Goal: Task Accomplishment & Management: Manage account settings

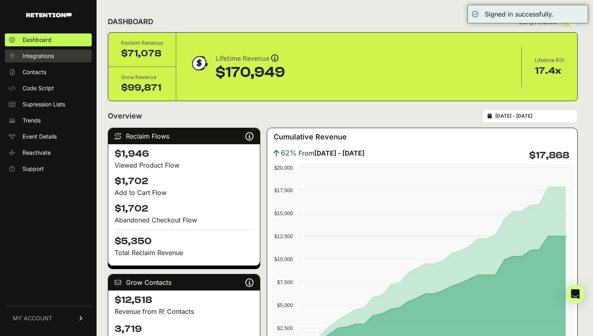
click at [40, 50] on link "Integrations" at bounding box center [48, 56] width 87 height 13
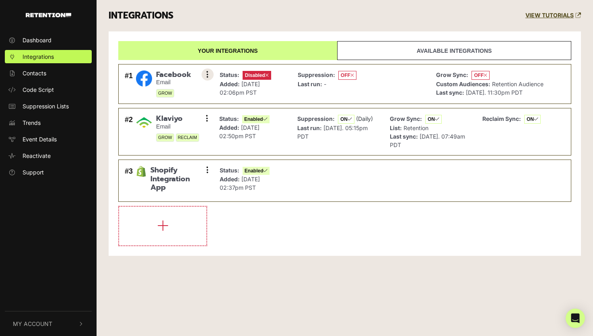
click at [208, 73] on icon at bounding box center [207, 74] width 2 height 8
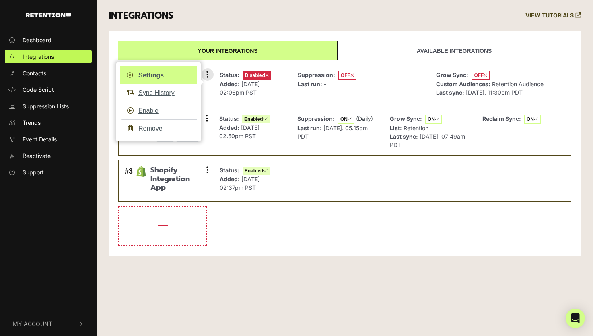
click at [154, 78] on link "Settings" at bounding box center [158, 75] width 76 height 18
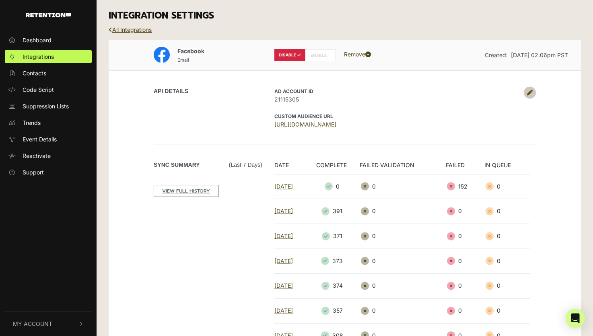
click at [529, 92] on icon at bounding box center [530, 93] width 6 height 6
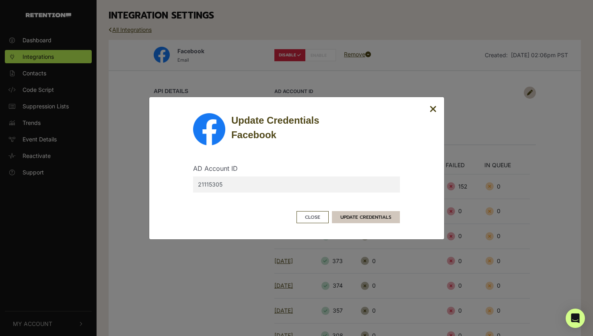
click at [384, 211] on button "UPDATE CREDENTIALS" at bounding box center [366, 217] width 68 height 12
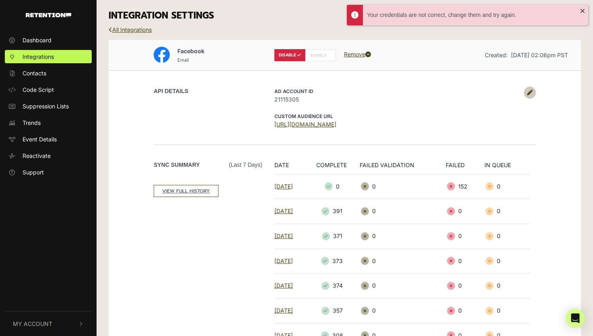
click at [526, 91] on link at bounding box center [530, 93] width 12 height 12
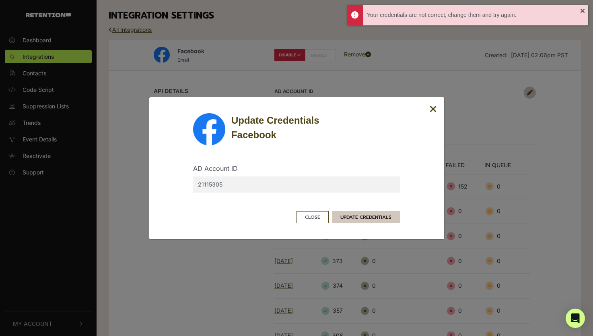
click at [368, 220] on button "UPDATE CREDENTIALS" at bounding box center [366, 217] width 68 height 12
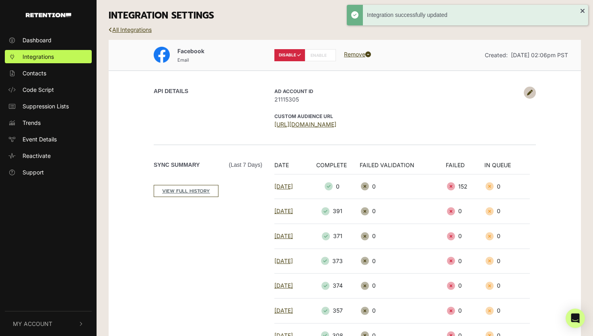
click at [316, 54] on label "ENABLE" at bounding box center [320, 55] width 31 height 12
radio input "false"
radio input "true"
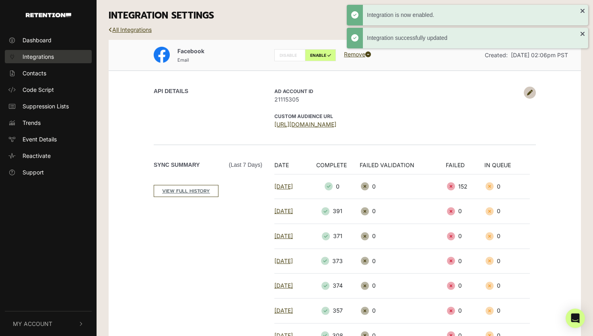
click at [43, 58] on span "Integrations" at bounding box center [38, 56] width 31 height 8
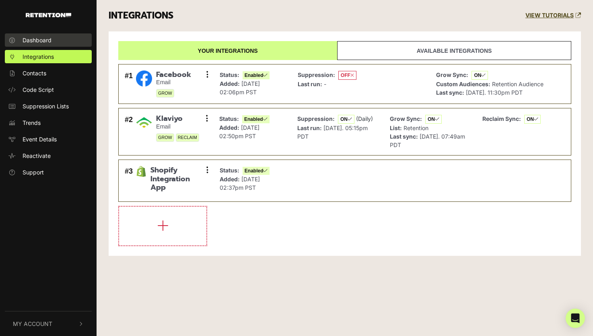
click at [41, 39] on span "Dashboard" at bounding box center [37, 40] width 29 height 8
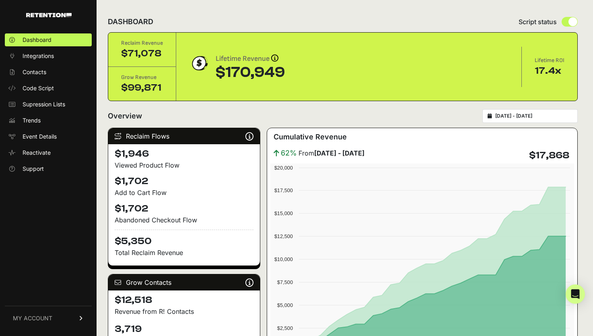
click at [35, 318] on span "MY ACCOUNT" at bounding box center [32, 318] width 39 height 8
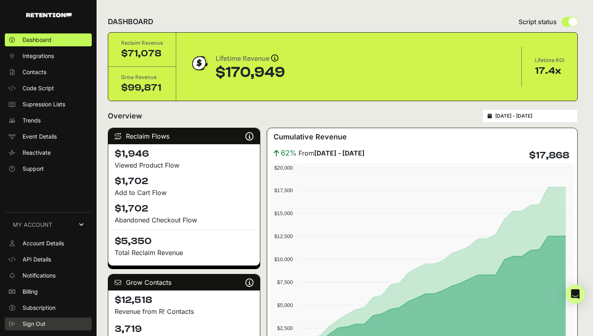
click at [45, 320] on link "Sign Out" at bounding box center [48, 323] width 87 height 13
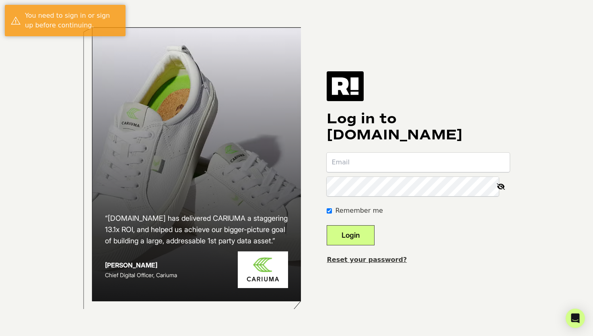
type input "taylor@shwoodshop.com"
